Goal: Information Seeking & Learning: Learn about a topic

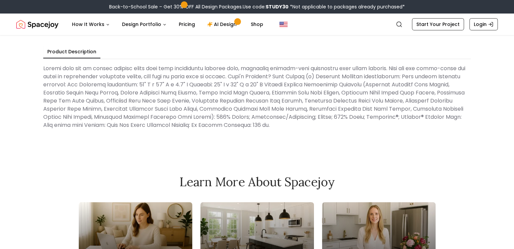
scroll to position [169, 0]
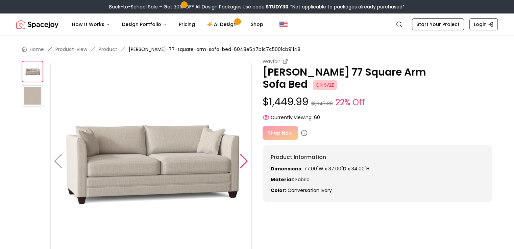
click at [243, 161] on div at bounding box center [243, 161] width 9 height 15
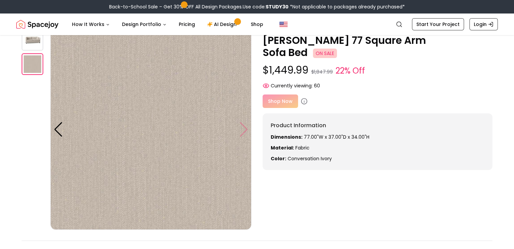
scroll to position [11, 0]
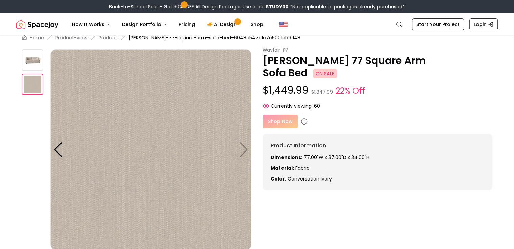
click at [30, 58] on img at bounding box center [33, 60] width 22 height 22
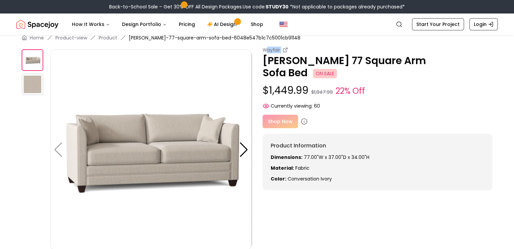
drag, startPoint x: 268, startPoint y: 50, endPoint x: 281, endPoint y: 49, distance: 13.9
click at [281, 49] on div "Wayfair" at bounding box center [378, 50] width 230 height 7
click at [285, 50] on icon at bounding box center [284, 49] width 5 height 5
click at [336, 64] on p "[PERSON_NAME] 77 Square Arm Sofa Bed ON SALE" at bounding box center [378, 67] width 230 height 24
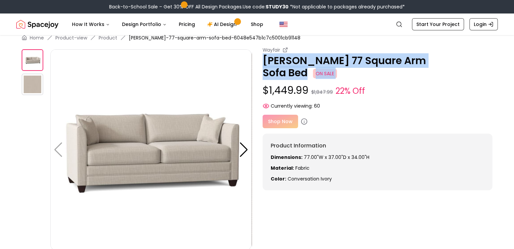
click at [336, 64] on p "[PERSON_NAME] 77 Square Arm Sofa Bed ON SALE" at bounding box center [378, 67] width 230 height 24
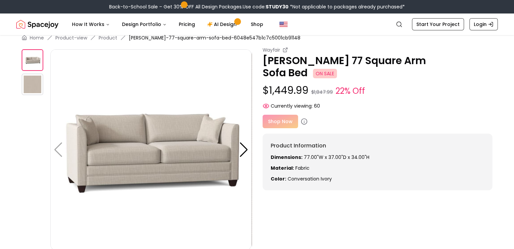
click at [307, 154] on p "Dimensions: 77.00"W x 37.00"D x 34.00"H" at bounding box center [378, 157] width 214 height 7
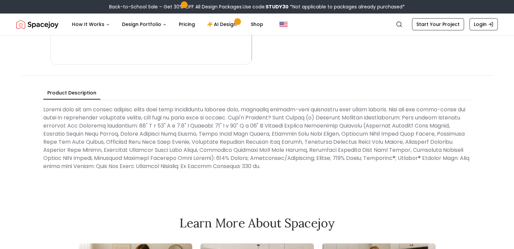
scroll to position [198, 0]
click at [289, 126] on Description at bounding box center [256, 137] width 427 height 70
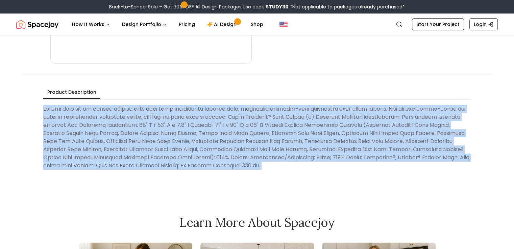
click at [289, 126] on Description at bounding box center [256, 137] width 427 height 70
copy Description "Anchor your den or parlor seating group with this understated sleeper sofa, fea…"
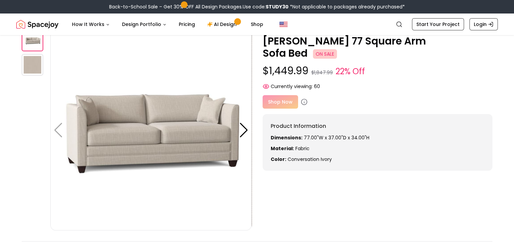
scroll to position [0, 0]
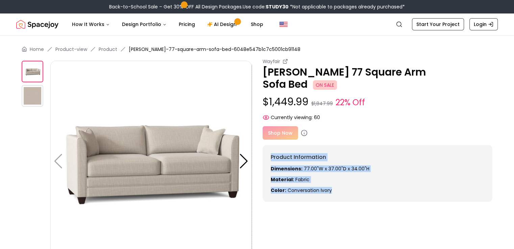
drag, startPoint x: 270, startPoint y: 145, endPoint x: 346, endPoint y: 179, distance: 82.9
click at [346, 179] on div "Product Information Dimensions: 77.00"W x 37.00"D x 34.00"H Material: Fabric Co…" at bounding box center [378, 173] width 230 height 57
copy div "Product Information Dimensions: 77.00"W x 37.00"D x 34.00"H Material: Fabric Co…"
click at [328, 150] on div "Product Information Dimensions: 77.00"W x 37.00"D x 34.00"H Material: Fabric Co…" at bounding box center [378, 173] width 230 height 57
